Goal: Task Accomplishment & Management: Manage account settings

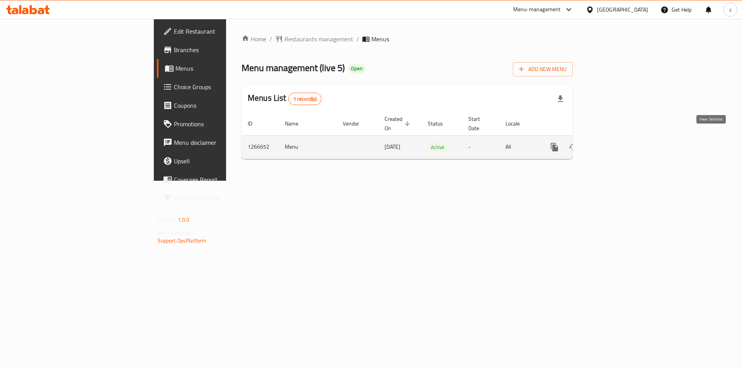
click at [614, 143] on icon "enhanced table" at bounding box center [609, 147] width 9 height 9
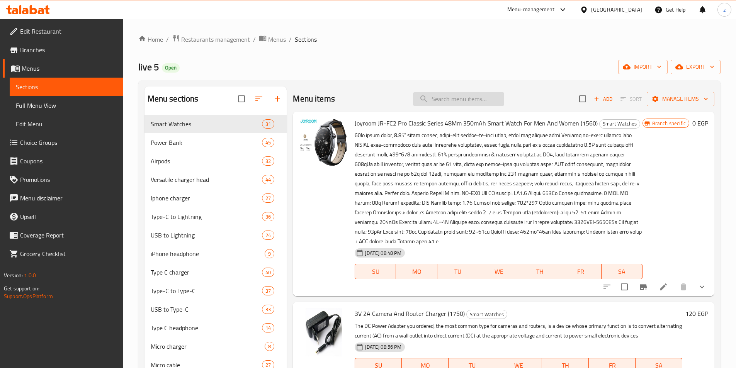
click at [441, 97] on input "search" at bounding box center [458, 99] width 91 height 14
paste input "كنكه قهوة وشاى بلاستيك من اوشن باور 0.5 لتر 350 وات (1052)"
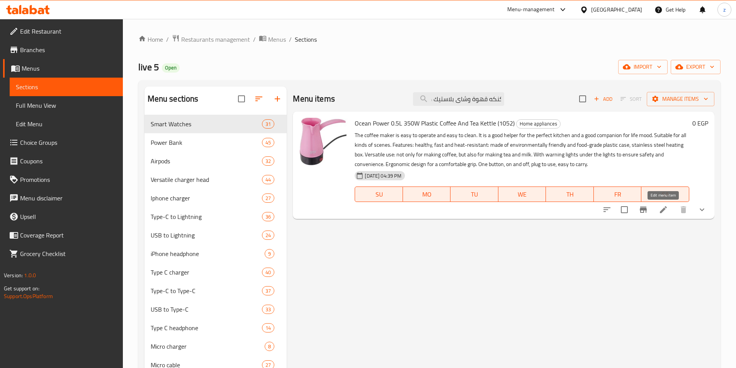
type input "كنكه قهوة وشاى بلاستيك من اوشن باور 0.5 لتر 350 وات (1052)"
click at [666, 211] on icon at bounding box center [663, 209] width 9 height 9
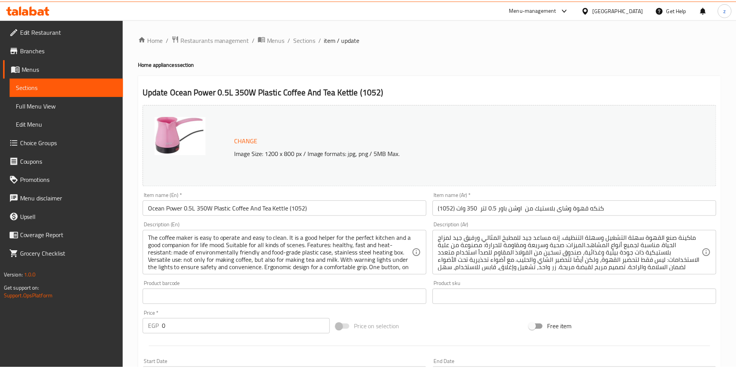
scroll to position [206, 0]
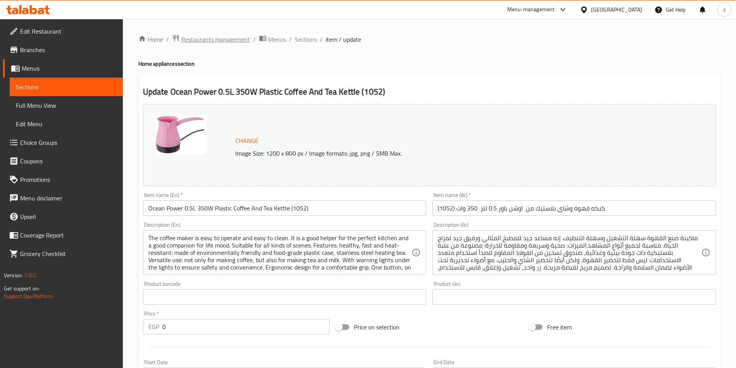
click at [206, 35] on span "Restaurants management" at bounding box center [215, 39] width 69 height 9
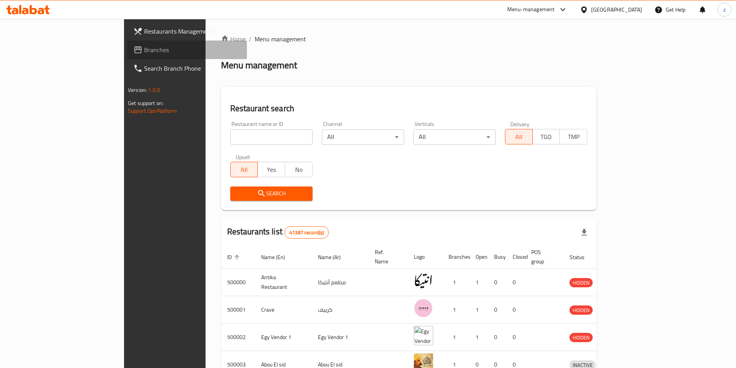
click at [144, 52] on span "Branches" at bounding box center [192, 49] width 97 height 9
